Goal: Information Seeking & Learning: Learn about a topic

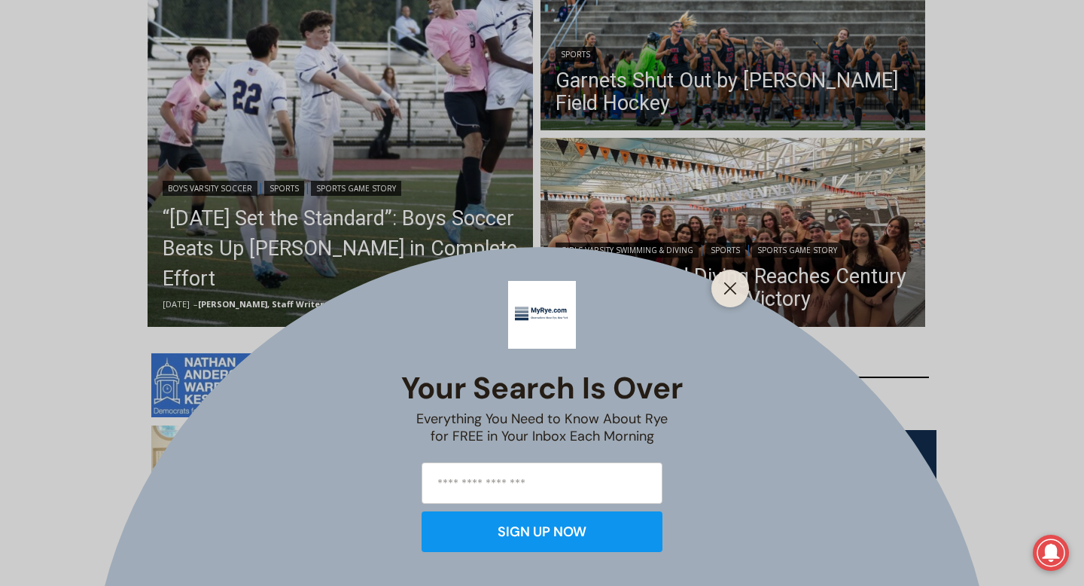
scroll to position [488, 0]
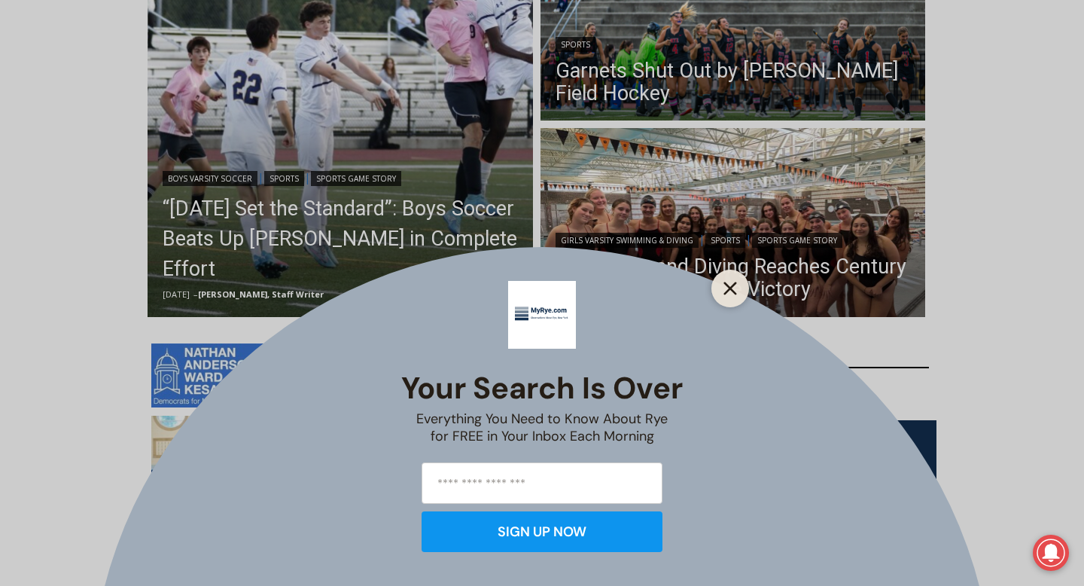
click at [730, 291] on icon "Close" at bounding box center [730, 288] width 14 height 14
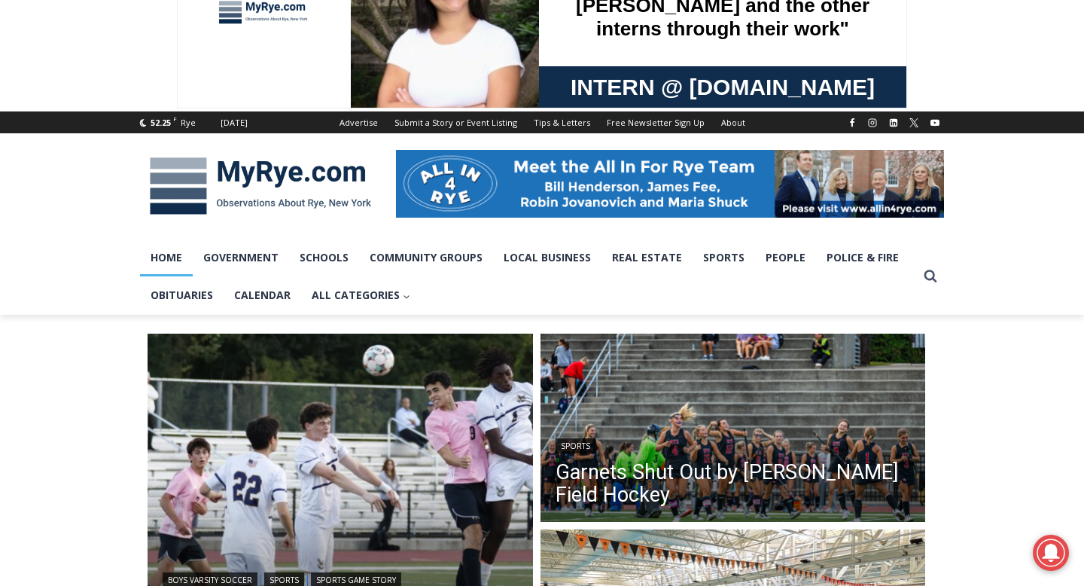
scroll to position [256, 0]
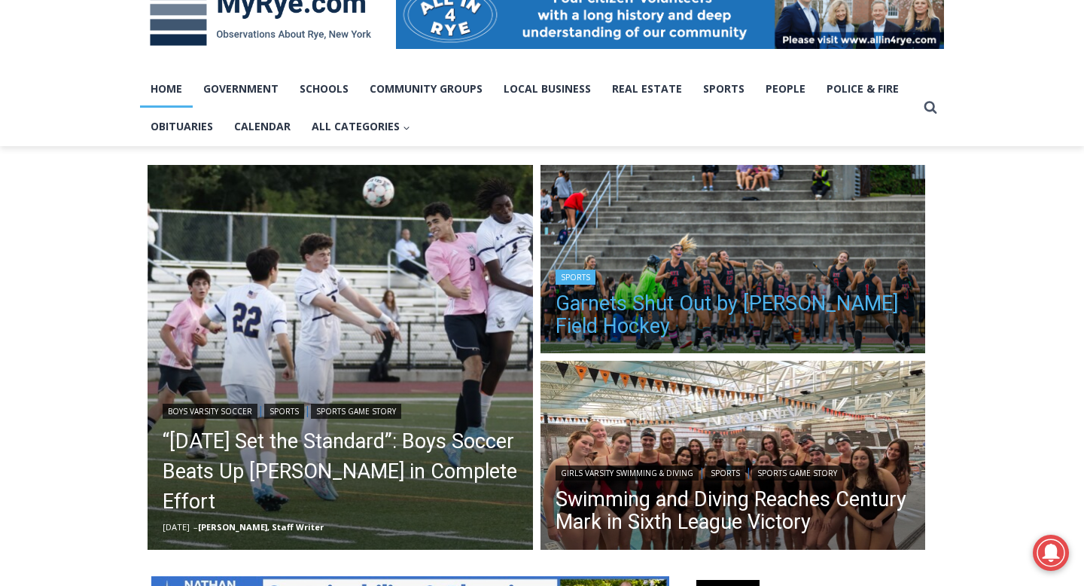
click at [650, 301] on link "Garnets Shut Out by [PERSON_NAME] Field Hockey" at bounding box center [732, 314] width 355 height 45
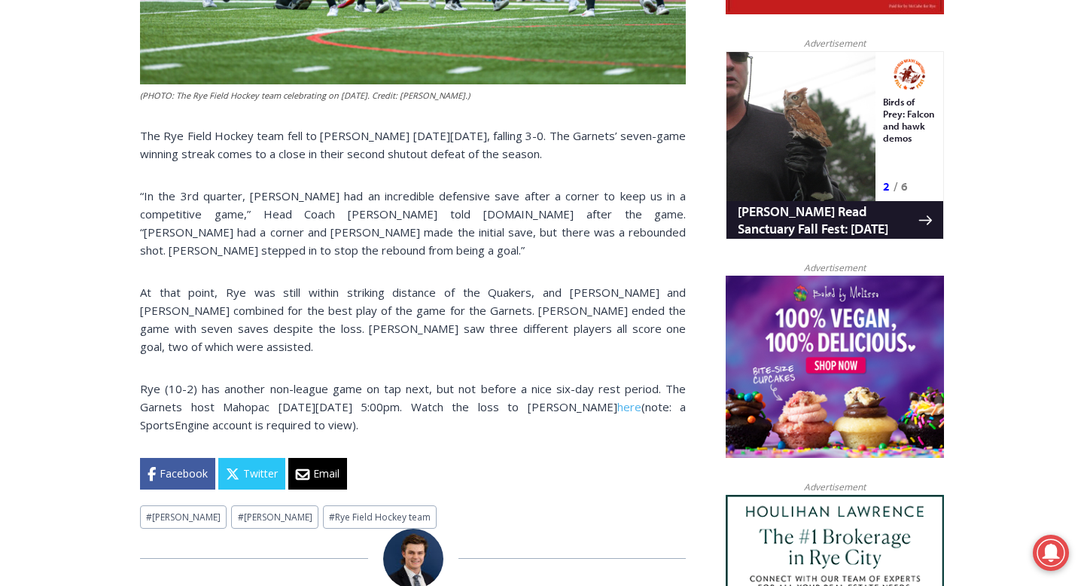
scroll to position [945, 0]
